Goal: Find specific page/section: Find specific page/section

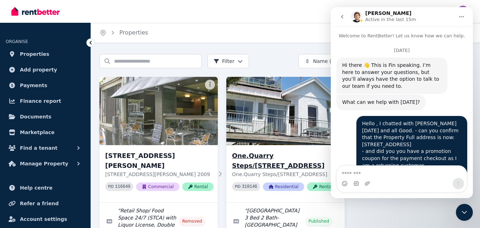
scroll to position [1, 0]
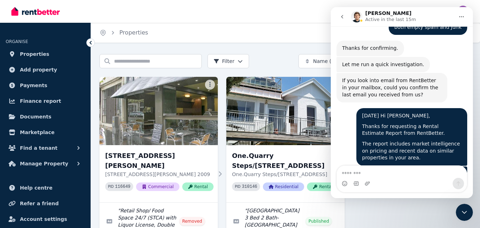
click at [465, 210] on icon "Close Intercom Messenger" at bounding box center [464, 212] width 9 height 9
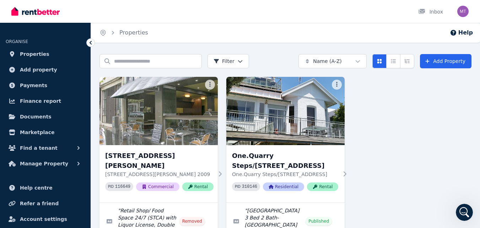
scroll to position [1517, 0]
click at [424, 10] on icon at bounding box center [422, 11] width 6 height 5
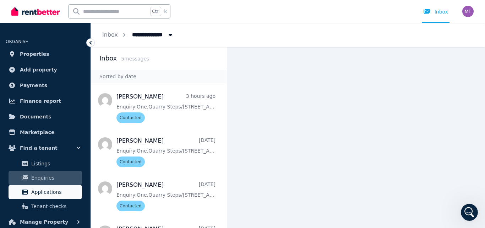
click at [42, 190] on span "Applications" at bounding box center [55, 192] width 48 height 9
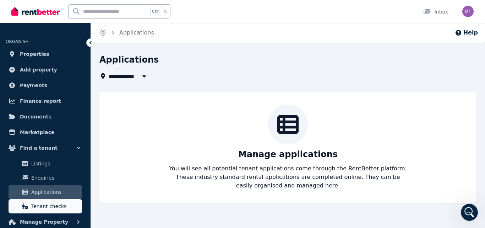
click at [34, 207] on span "Tenant checks" at bounding box center [55, 206] width 48 height 9
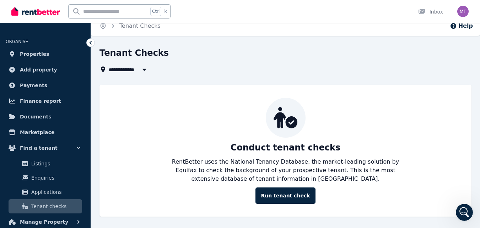
scroll to position [8, 0]
